Goal: Task Accomplishment & Management: Manage account settings

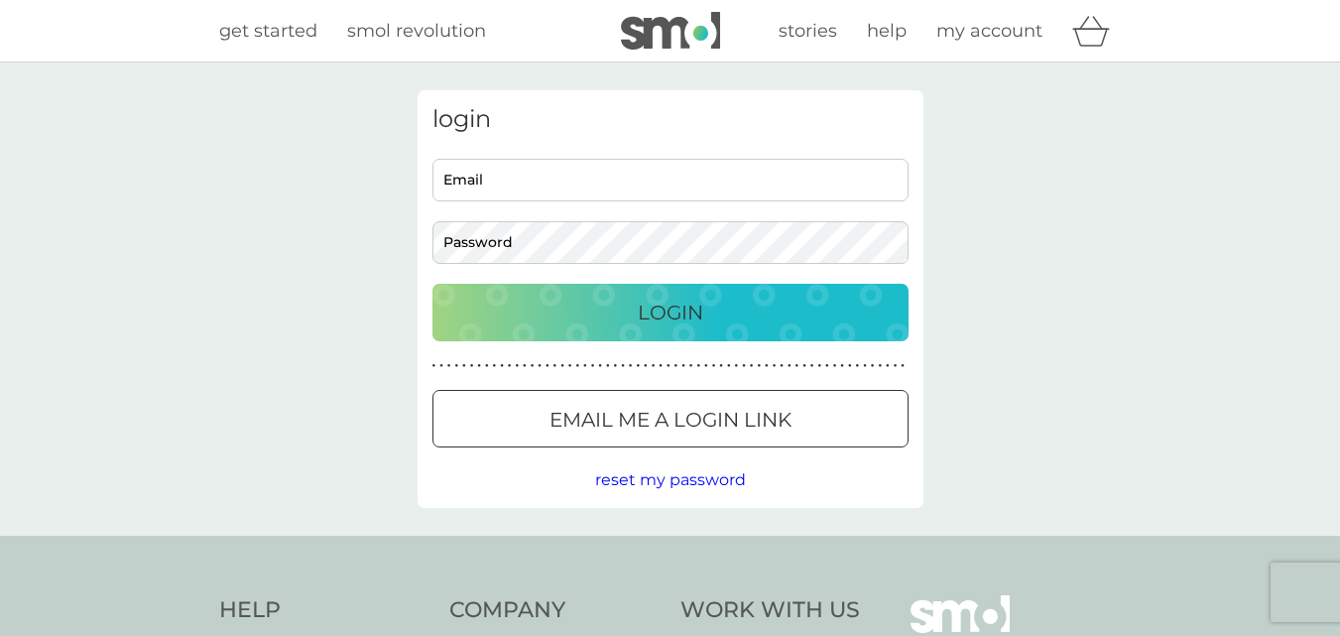
type input "[EMAIL_ADDRESS][DOMAIN_NAME]"
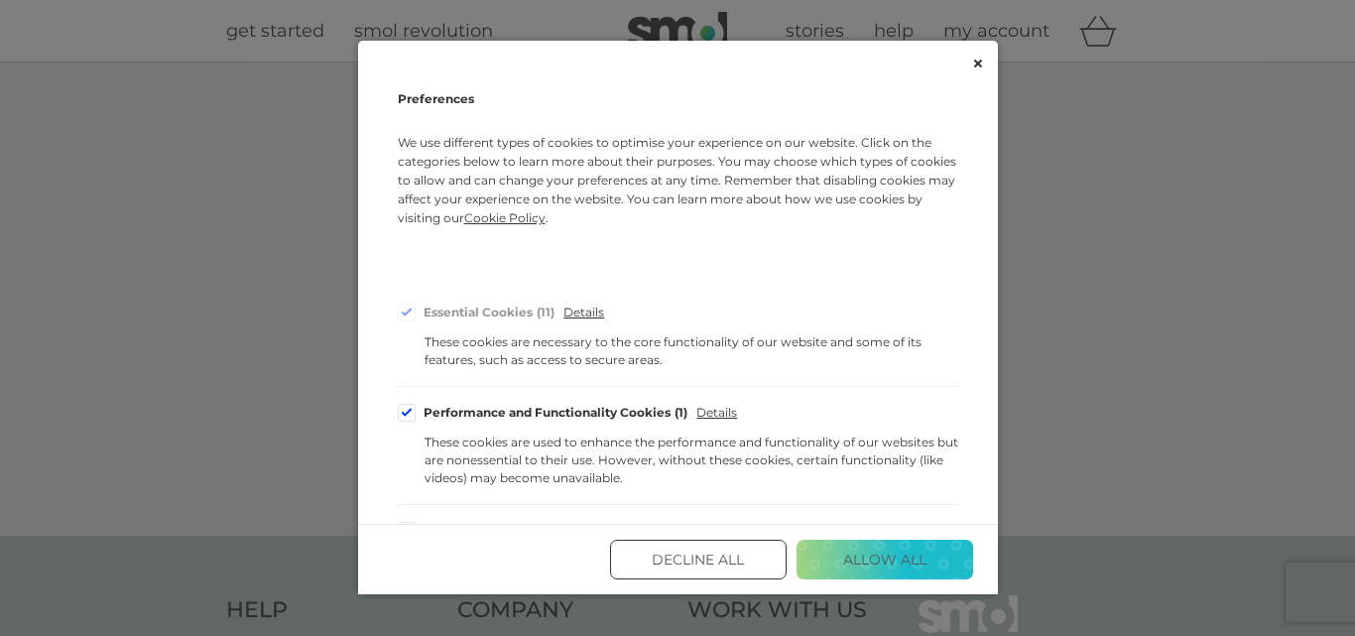
click at [978, 63] on icon "Close" at bounding box center [977, 64] width 8 height 8
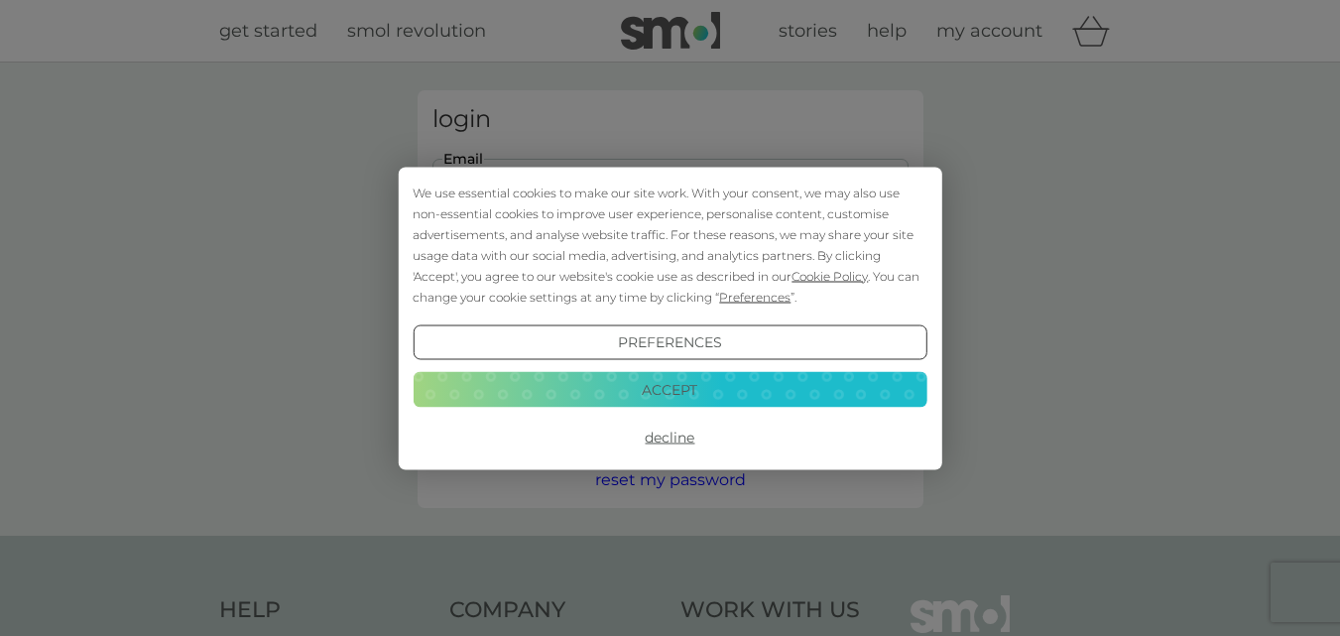
click at [790, 386] on button "Accept" at bounding box center [670, 390] width 514 height 36
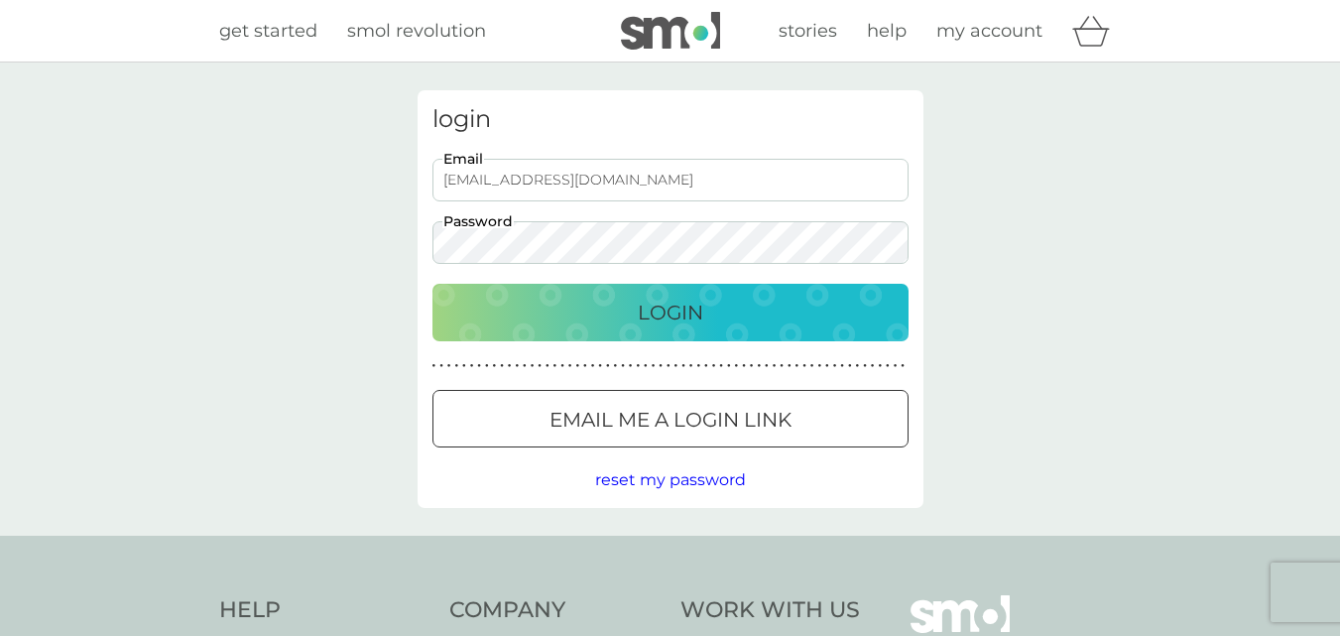
click at [664, 310] on p "Login" at bounding box center [670, 313] width 65 height 32
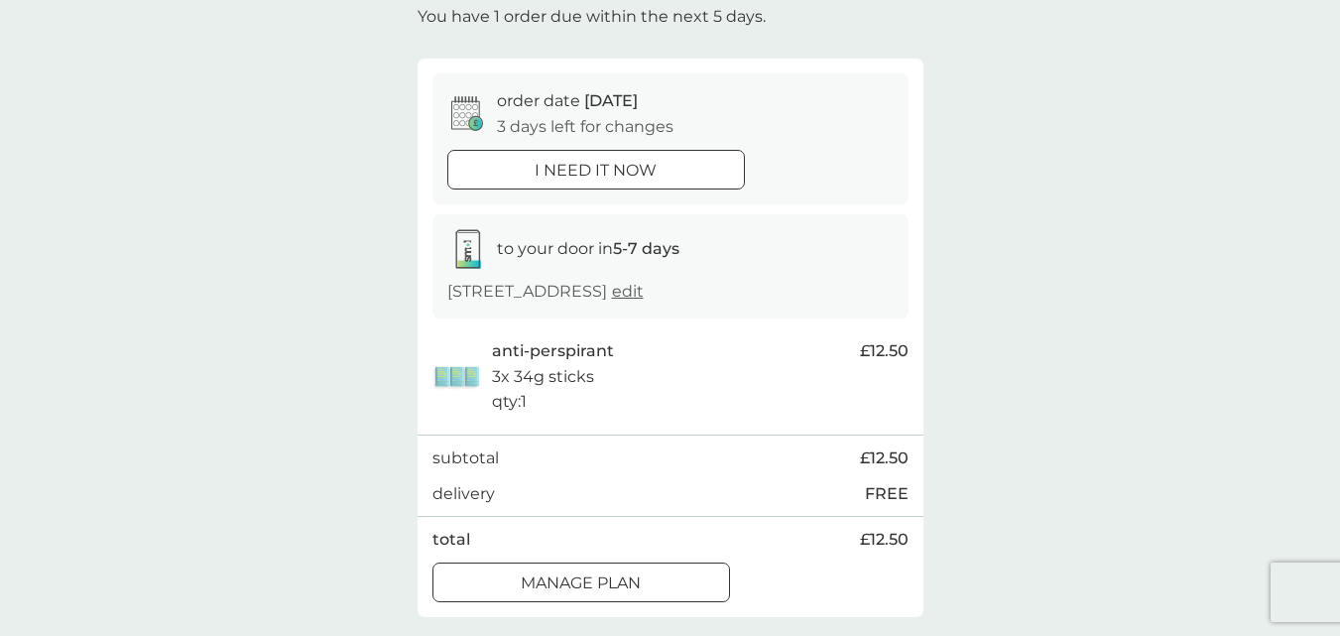
scroll to position [119, 0]
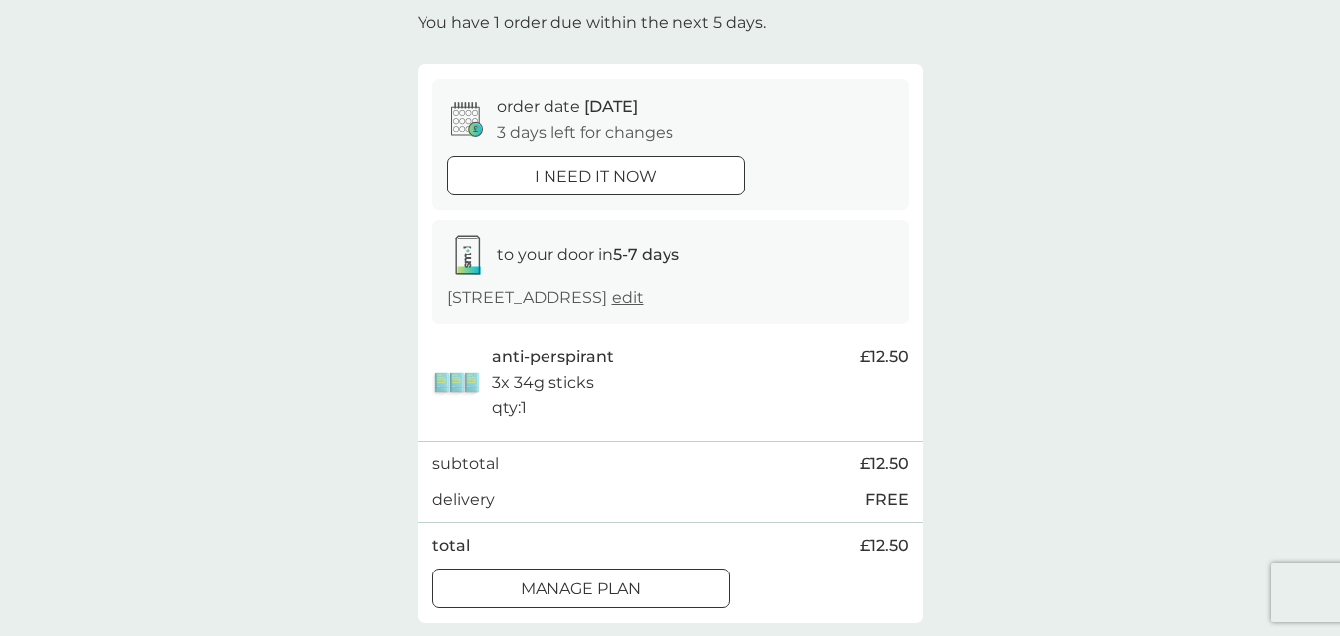
click at [965, 298] on div "your upcoming orders You have 1 order due within the next 5 days. order date 12…" at bounding box center [670, 296] width 1340 height 707
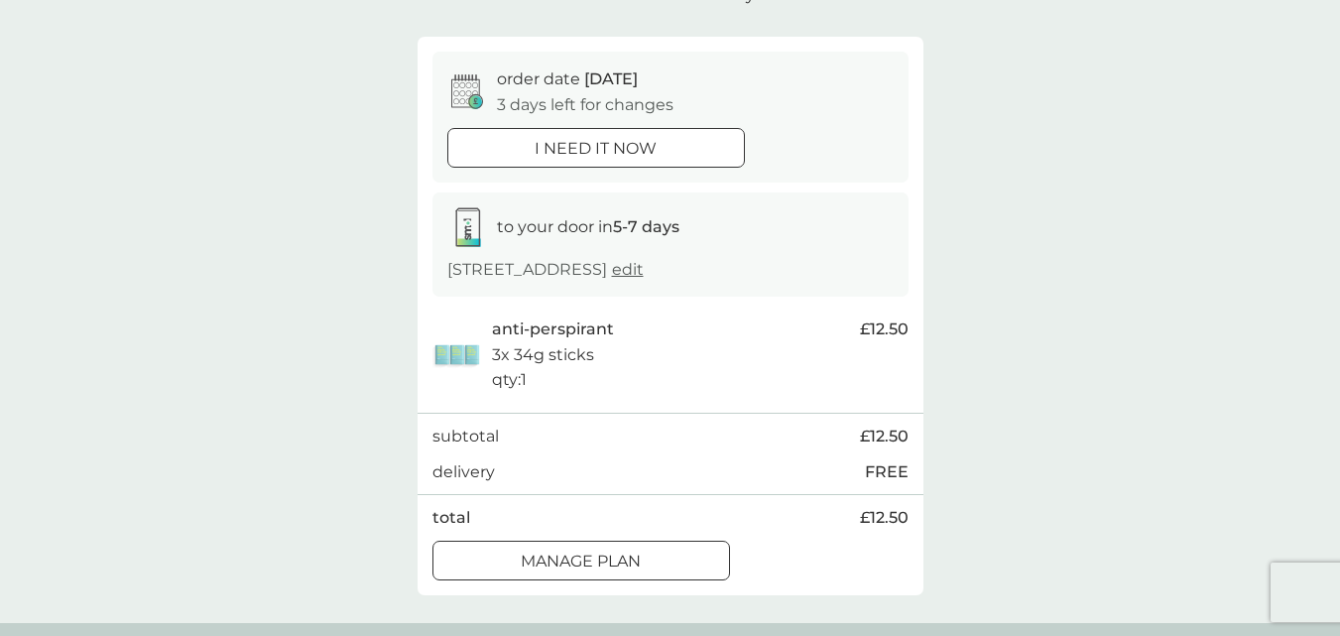
scroll to position [79, 0]
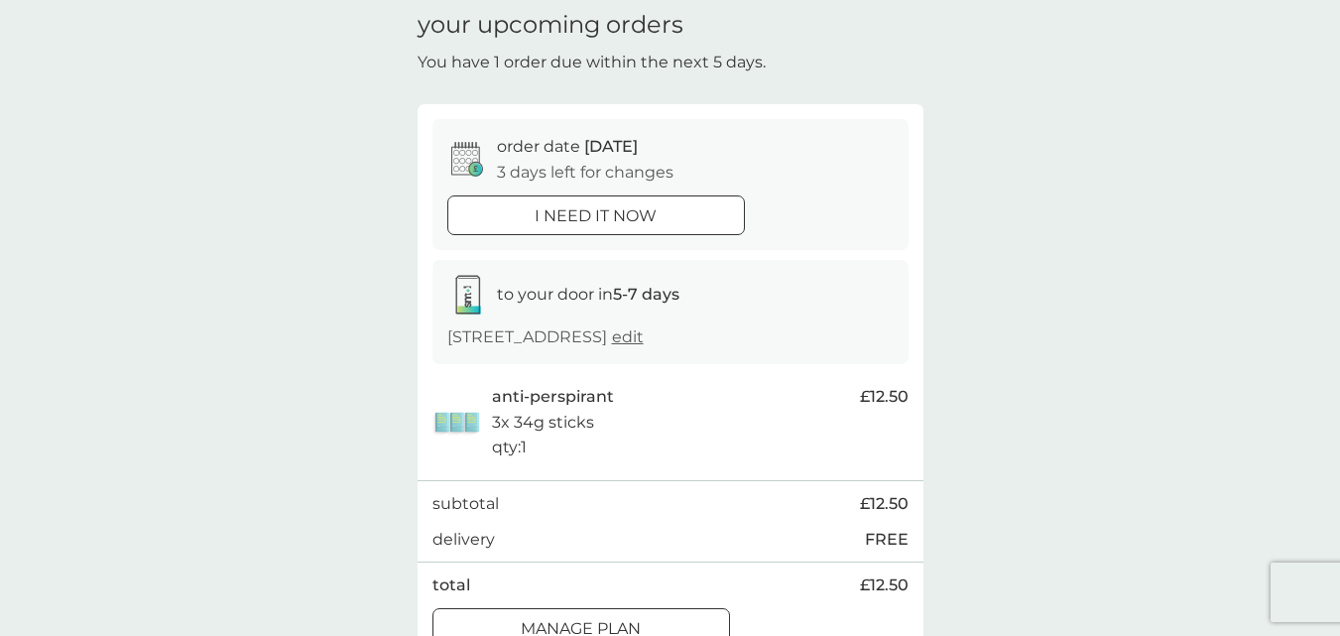
click at [714, 400] on div "anti-perspirant 3x 34g sticks qty : 1" at bounding box center [671, 422] width 358 height 76
click at [1057, 264] on div "your upcoming orders You have 1 order due within the next 5 days. order date 12…" at bounding box center [670, 336] width 1340 height 707
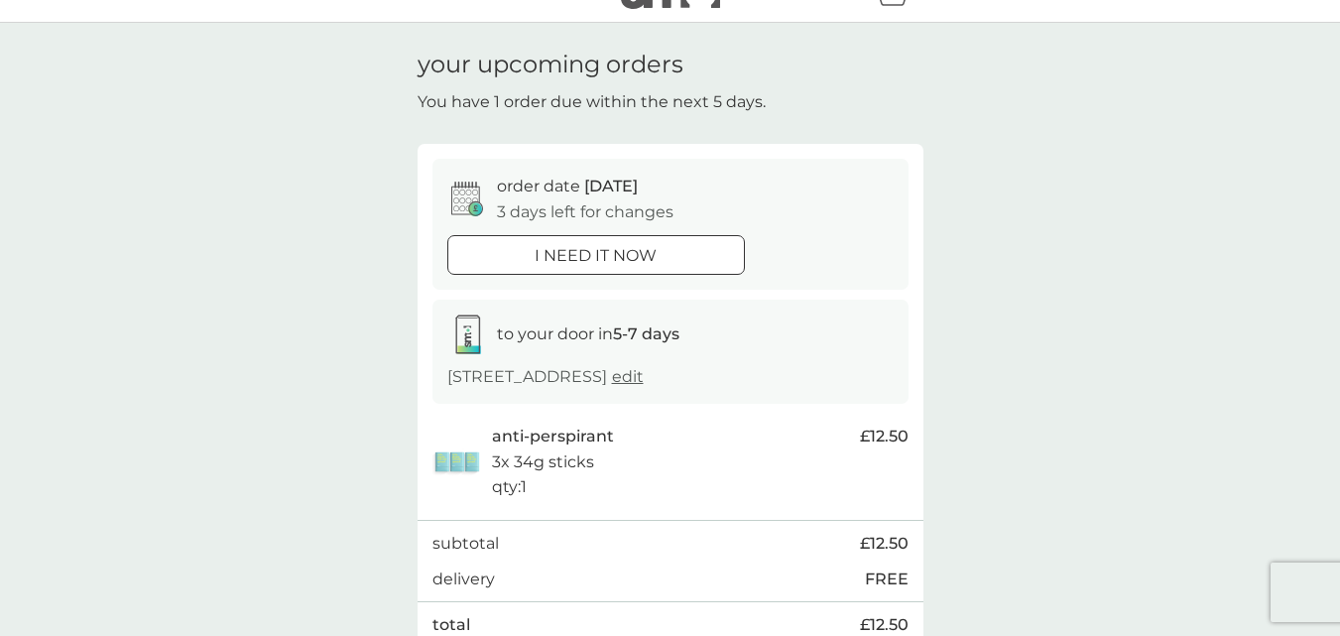
scroll to position [0, 0]
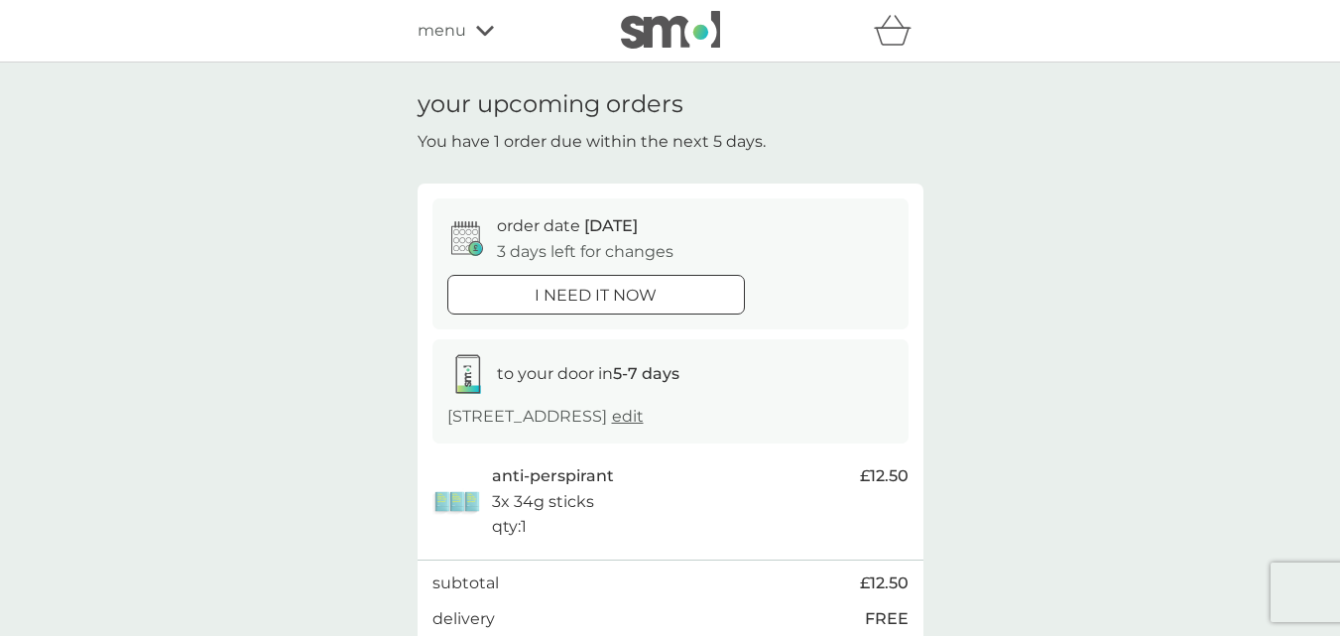
click at [482, 30] on icon at bounding box center [485, 31] width 18 height 12
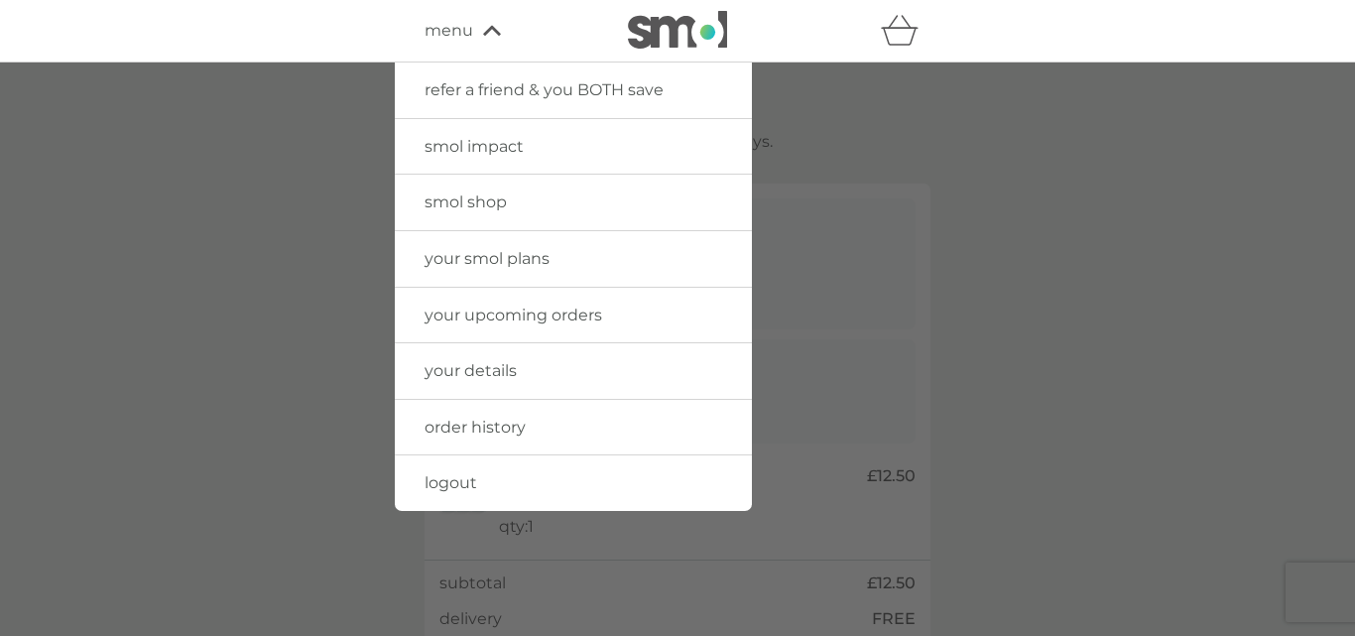
click at [484, 250] on span "your smol plans" at bounding box center [487, 258] width 125 height 19
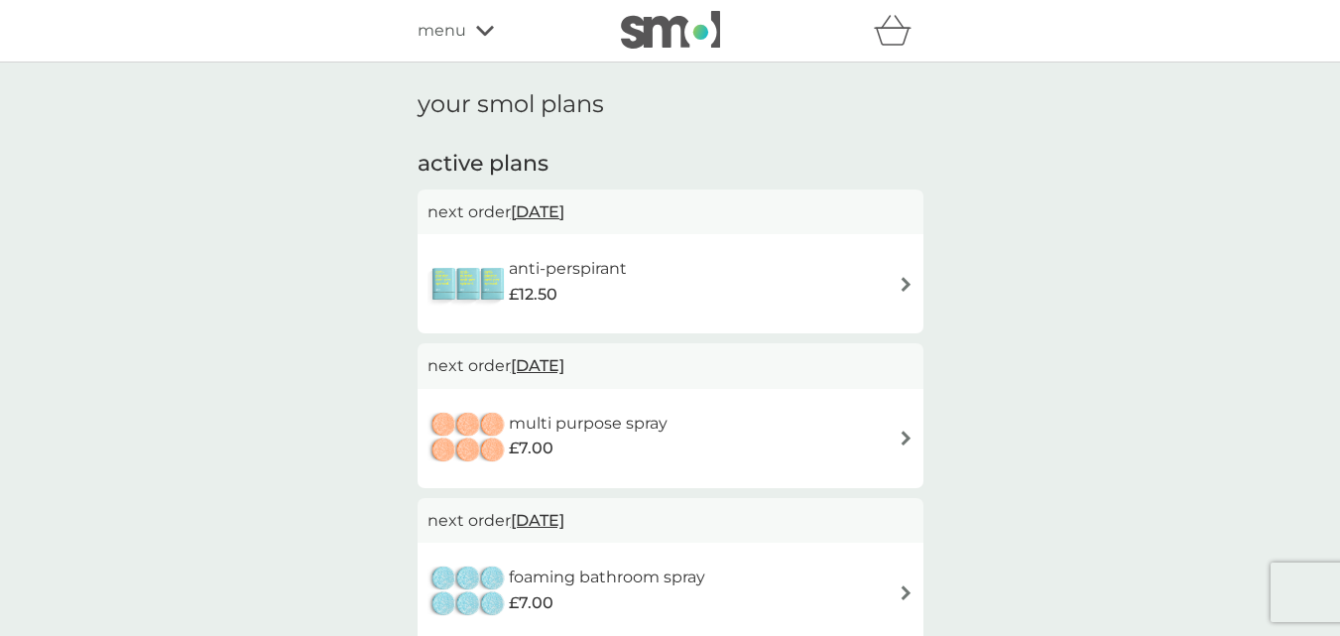
click at [904, 279] on img at bounding box center [906, 284] width 15 height 15
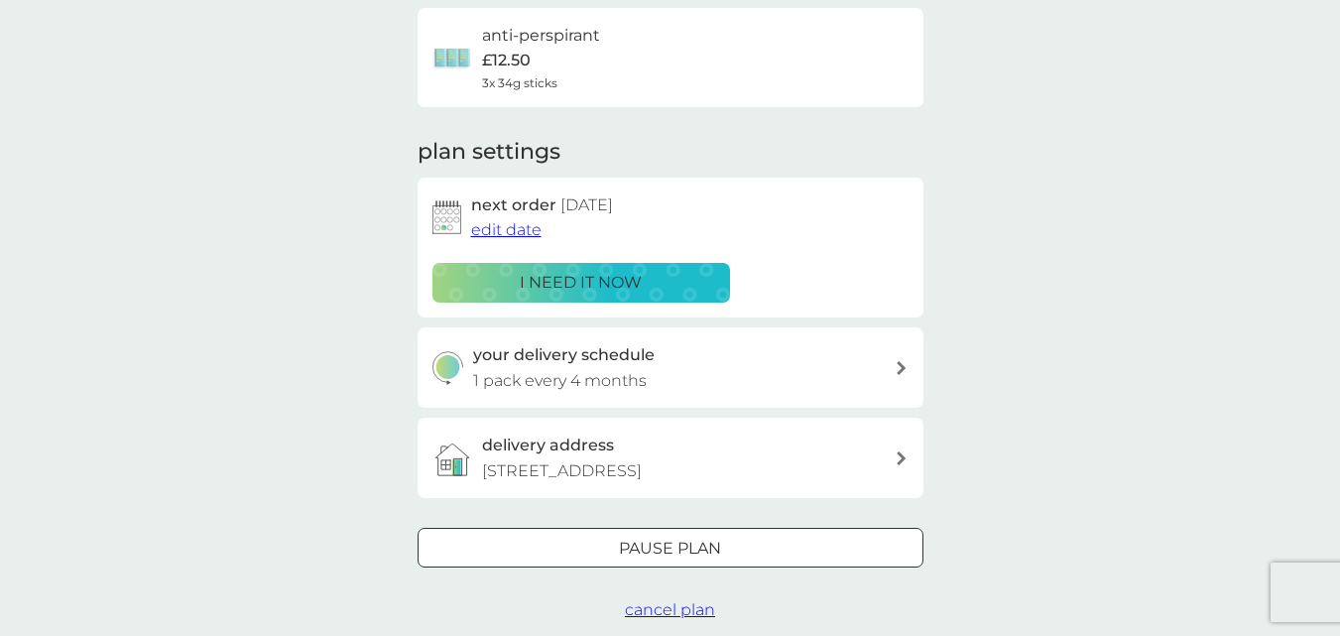
scroll to position [159, 0]
click at [670, 610] on span "cancel plan" at bounding box center [670, 608] width 90 height 19
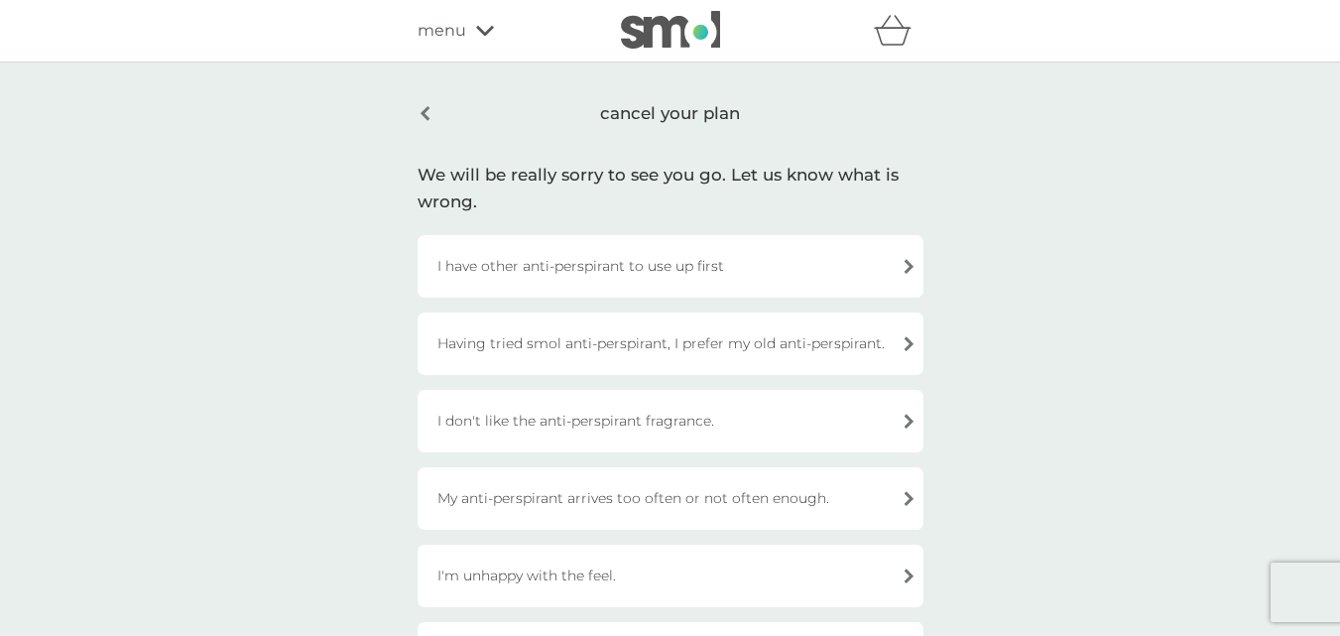
click at [1073, 486] on div "cancel your plan We will be really sorry to see you go. Let us know what is wro…" at bounding box center [670, 426] width 1340 height 727
click at [846, 262] on div "I have other anti-perspirant to use up first" at bounding box center [671, 266] width 506 height 63
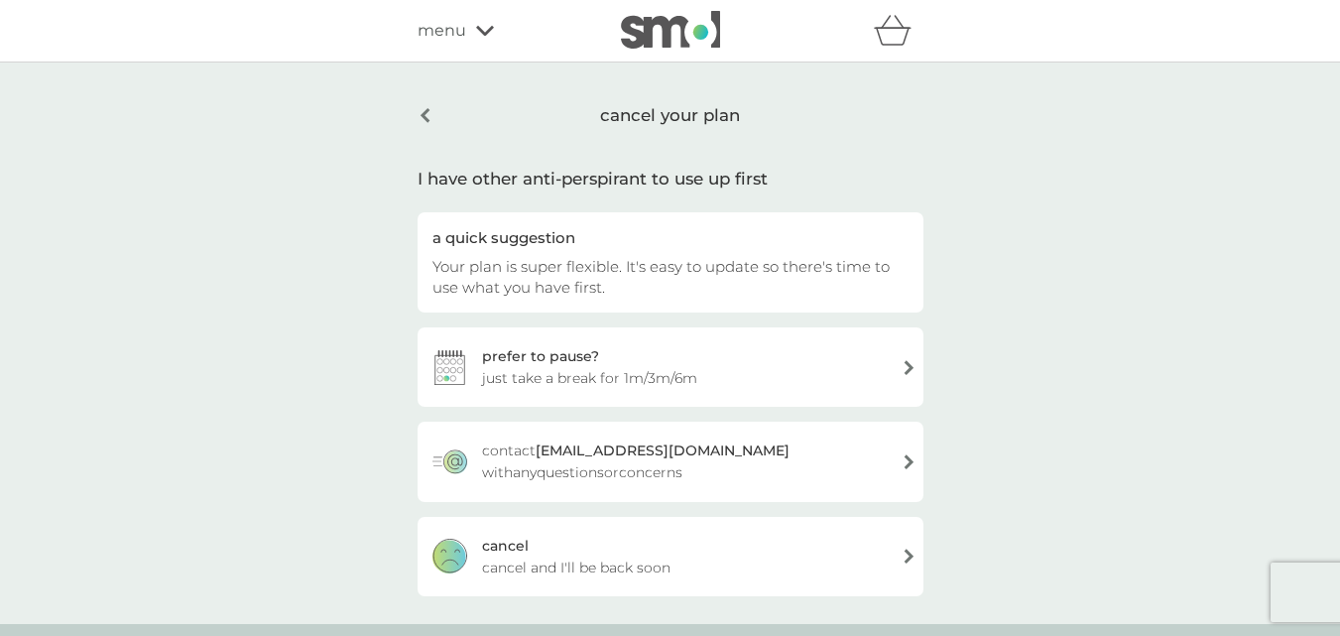
click at [908, 554] on div "cancel cancel and I'll be back soon" at bounding box center [671, 556] width 506 height 79
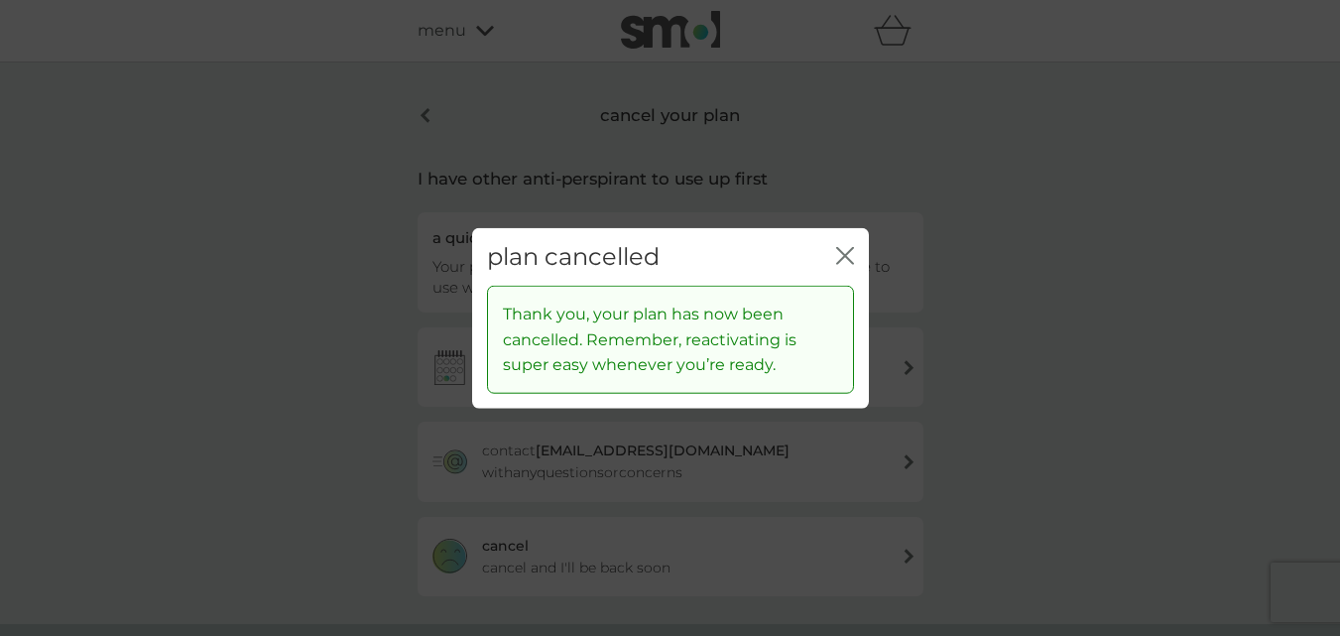
click at [847, 247] on icon "close" at bounding box center [845, 255] width 18 height 18
